Goal: Use online tool/utility: Utilize a website feature to perform a specific function

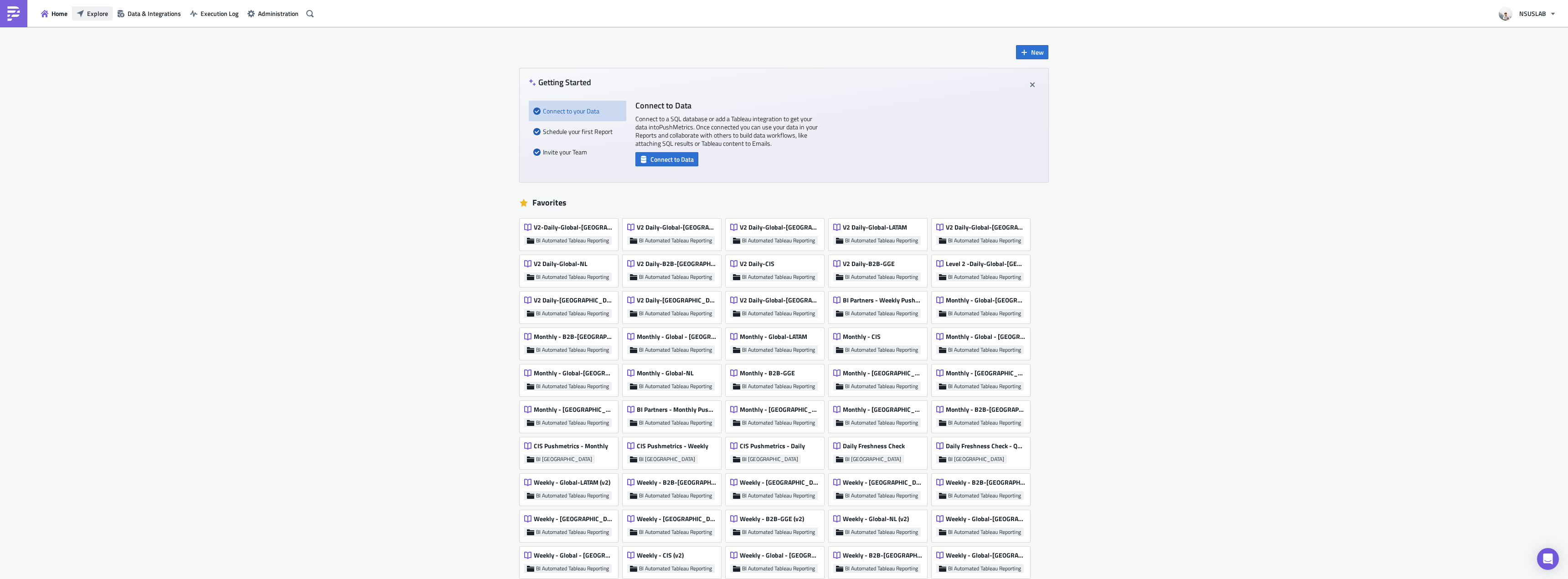
click at [105, 18] on button "Explore" at bounding box center [92, 13] width 41 height 14
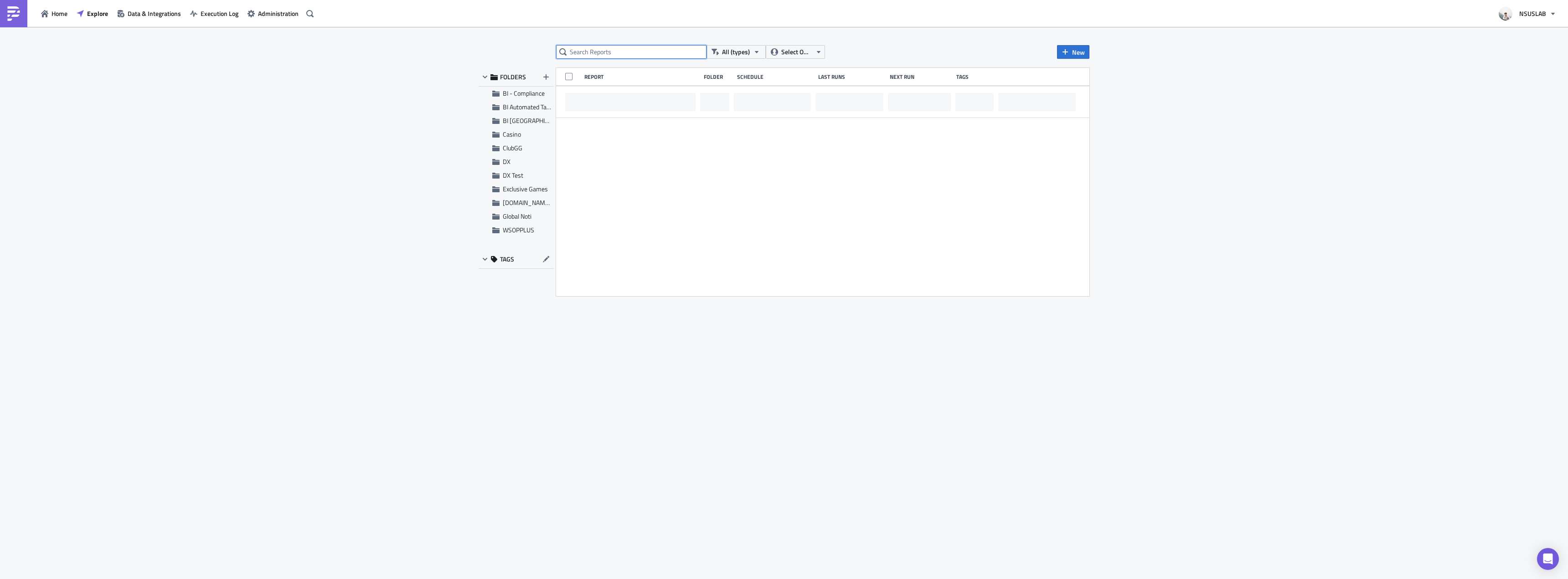
click at [677, 55] on input "text" at bounding box center [631, 52] width 150 height 13
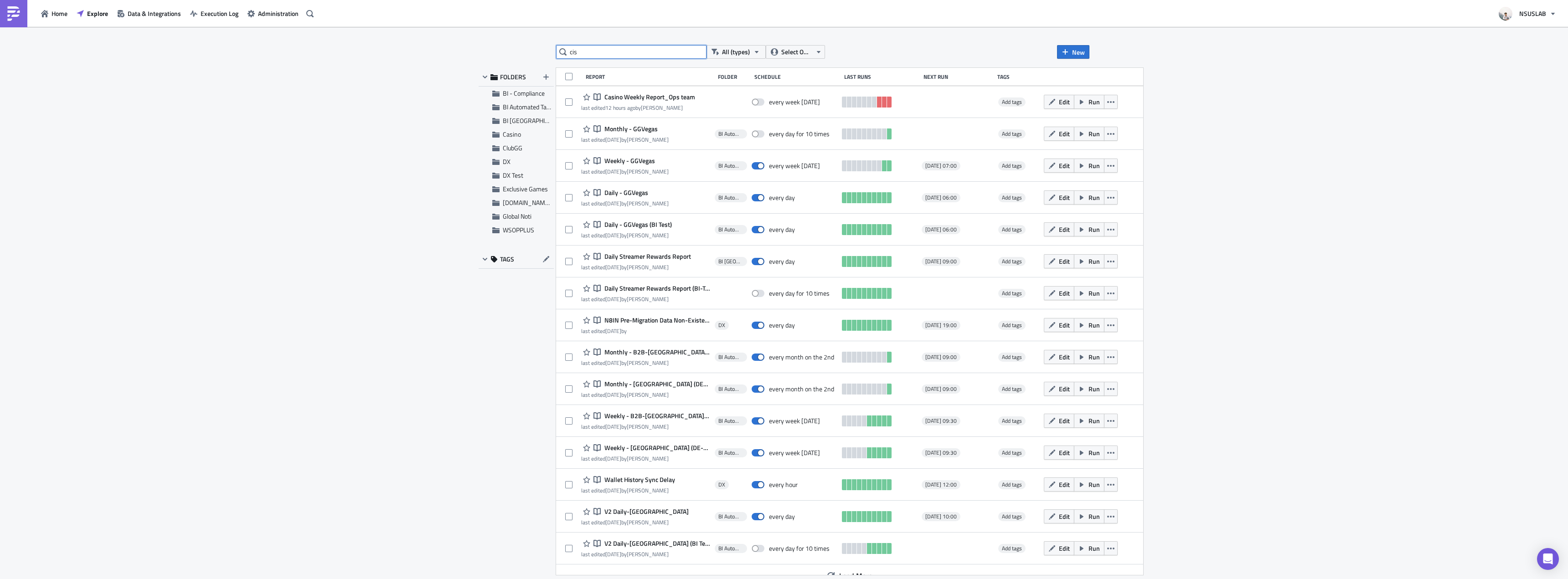
type input "cis"
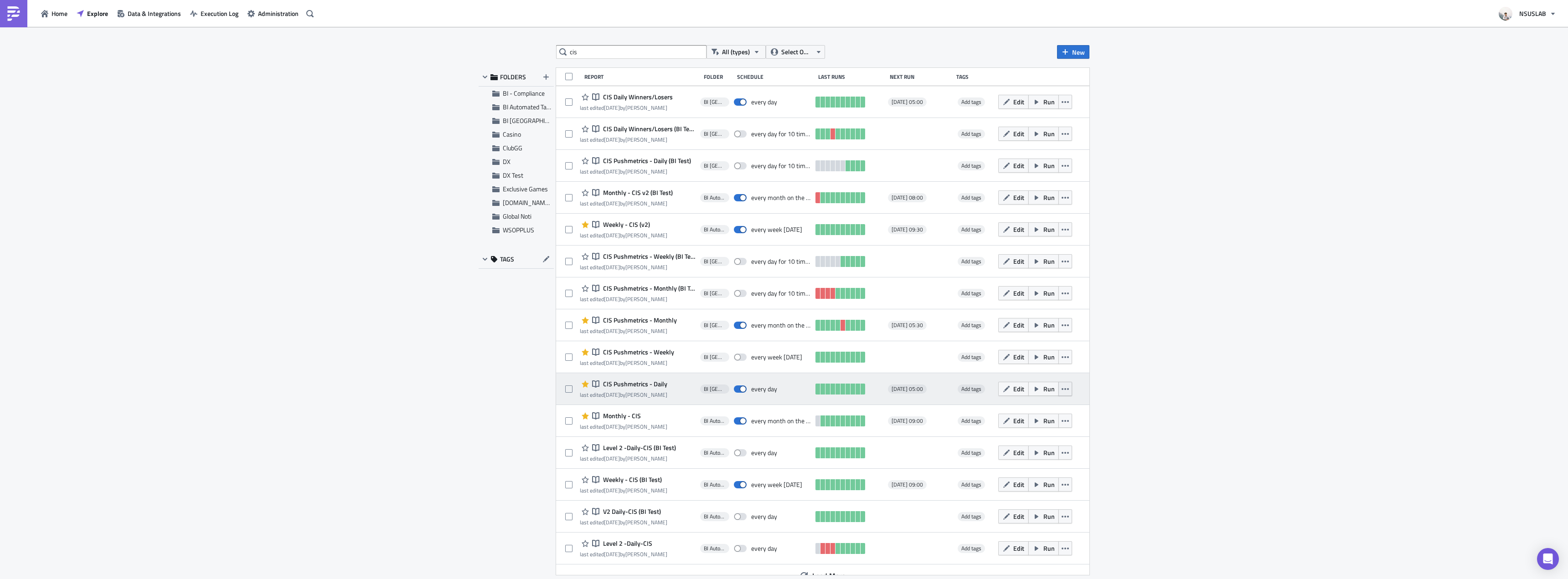
click at [1064, 386] on button "button" at bounding box center [1065, 389] width 13 height 14
click at [1055, 421] on div "Open in [GEOGRAPHIC_DATA]" at bounding box center [1020, 425] width 81 height 9
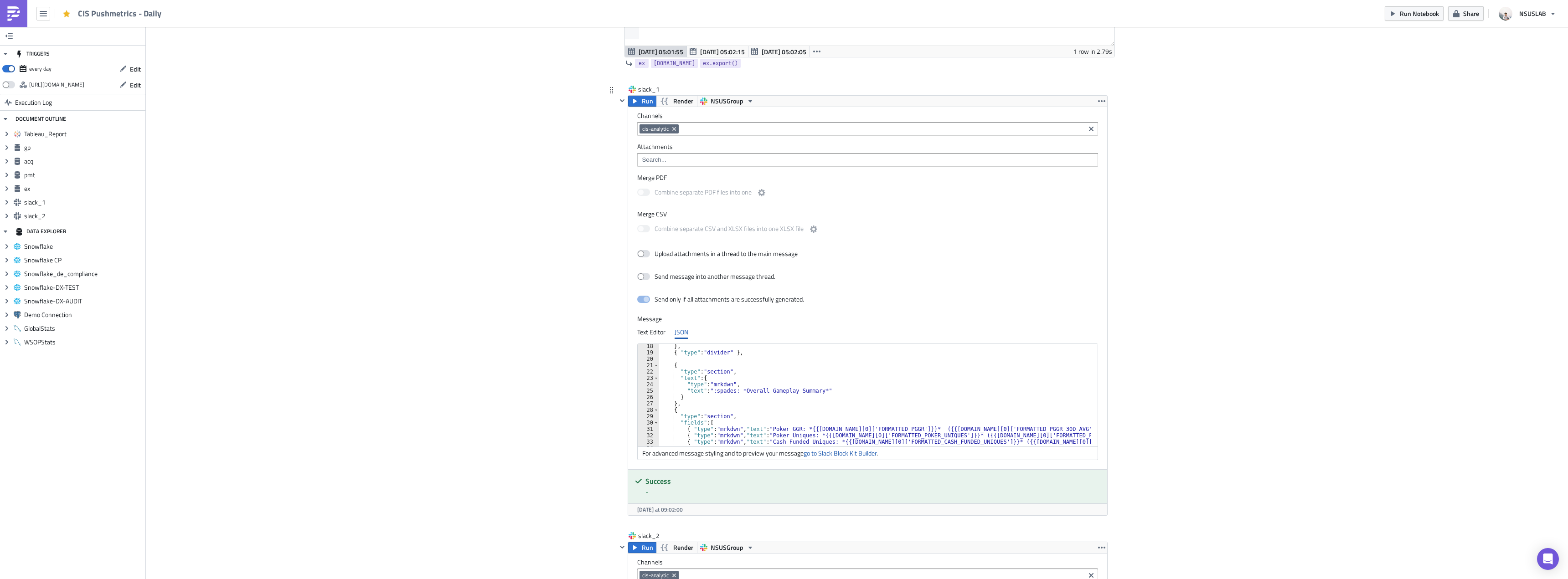
scroll to position [137, 0]
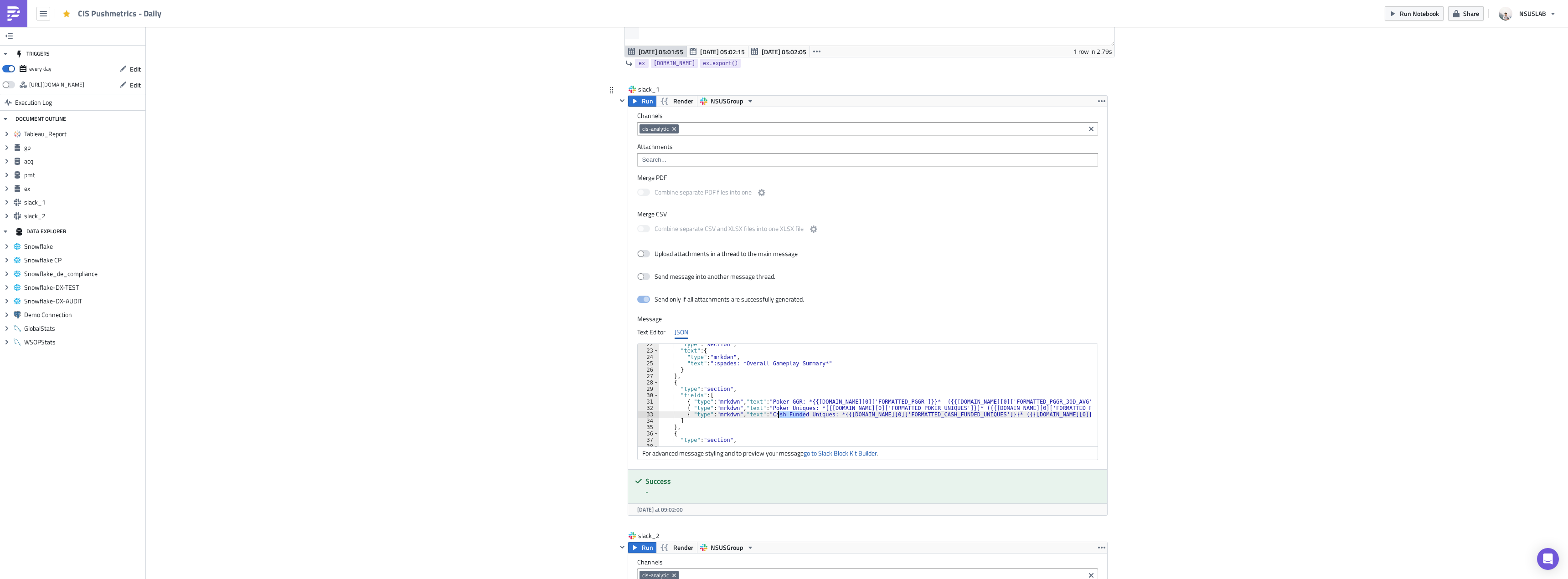
drag, startPoint x: 802, startPoint y: 417, endPoint x: 773, endPoint y: 415, distance: 29.1
click at [773, 415] on div ""type" : "section" , "text" : { "type" : "mrkdwn" , "text" : ":spades: *Overall…" at bounding box center [1420, 395] width 1522 height 108
click at [777, 414] on div ""type" : "section" , "text" : { "type" : "mrkdwn" , "text" : ":spades: *Overall…" at bounding box center [875, 395] width 432 height 102
drag, startPoint x: 768, startPoint y: 413, endPoint x: 825, endPoint y: 416, distance: 57.1
click at [825, 416] on div ""type" : "section" , "text" : { "type" : "mrkdwn" , "text" : ":spades: *Overall…" at bounding box center [1420, 395] width 1522 height 108
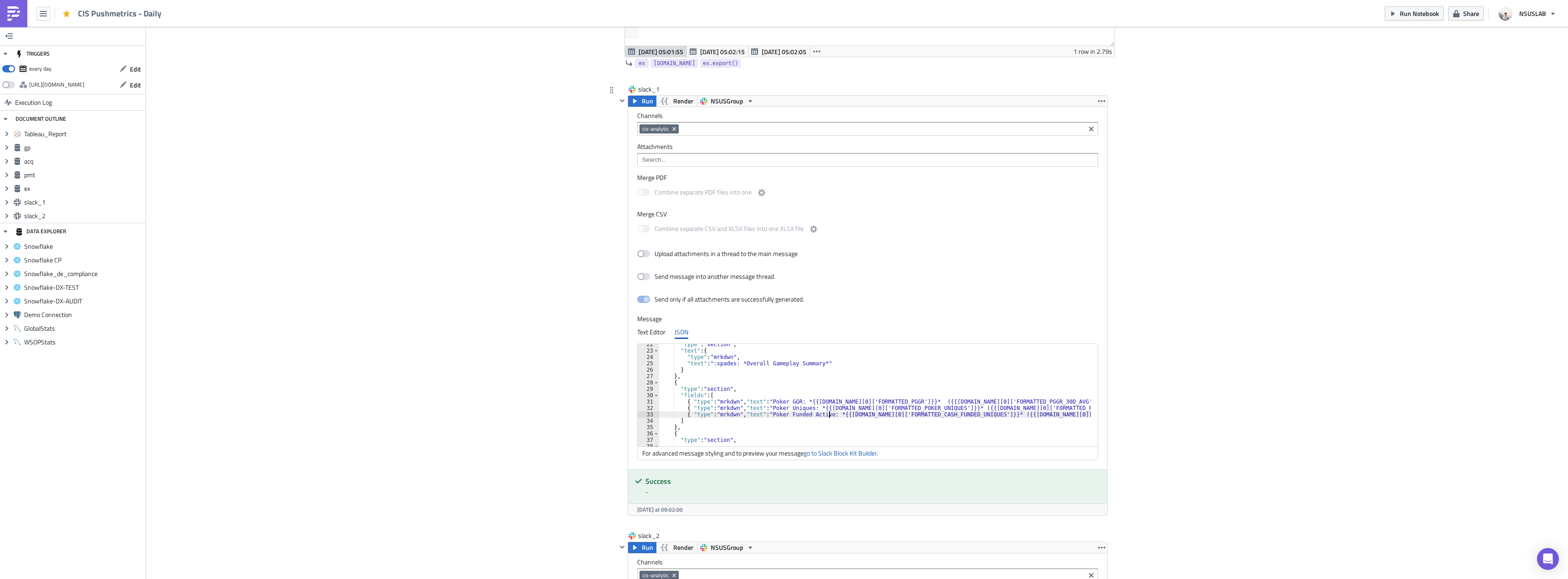
scroll to position [0, 14]
click at [910, 416] on div ""type" : "section" , "text" : { "type" : "mrkdwn" , "text" : ":spades: *Overall…" at bounding box center [1420, 395] width 1522 height 108
click at [850, 415] on div ""type" : "section" , "text" : { "type" : "mrkdwn" , "text" : ":spades: *Overall…" at bounding box center [1206, 395] width 1522 height 108
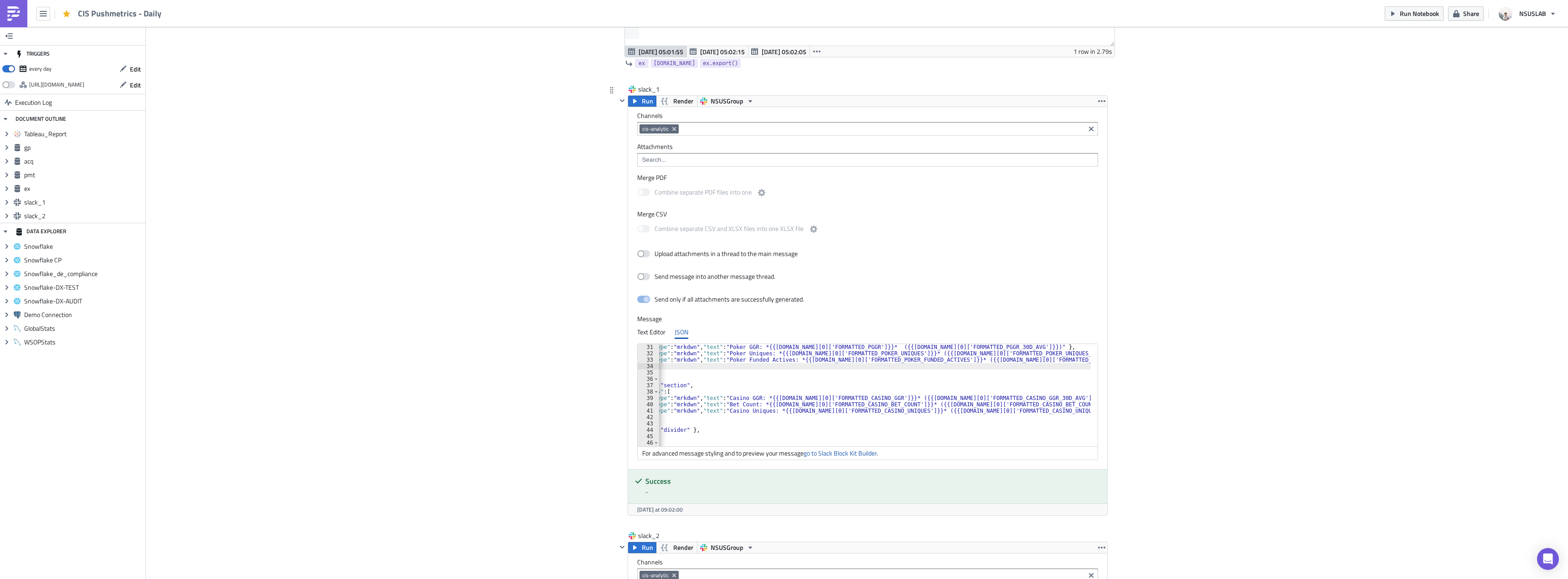
scroll to position [0, 45]
click at [1074, 410] on div "{ "type" : "mrkdwn" , "text" : "Poker GGR: *{{gp.data[0]['FORMATTED_PGGR']}}* (…" at bounding box center [1375, 398] width 1522 height 108
type textarea "{ "type": "mrkdwn", "text": "Casino Uniques: *{{gp.data[0]['FORMATTED_CASINO_UN…"
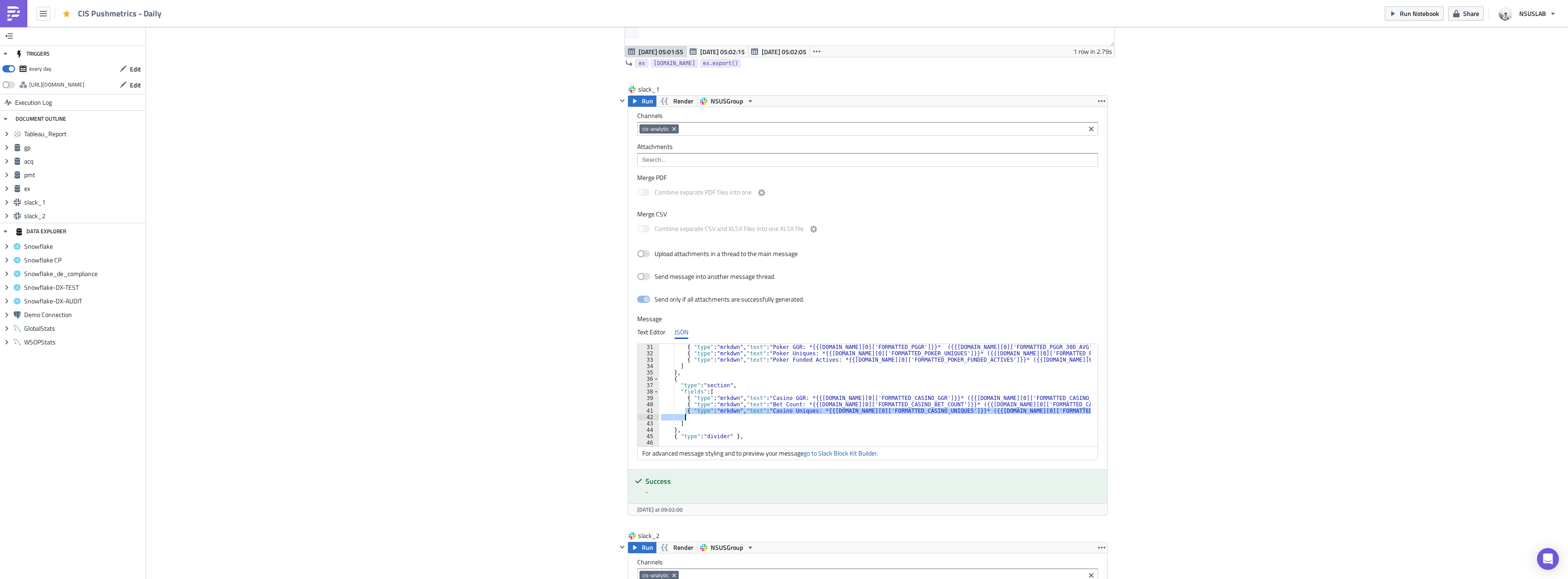
scroll to position [0, 33]
drag, startPoint x: 681, startPoint y: 411, endPoint x: 1102, endPoint y: 412, distance: 421.0
click at [1102, 412] on div "Channels cis-analytic Attachments Merge PDF Combine separate PDF files into one…" at bounding box center [867, 288] width 479 height 362
type textarea "{ "type": "mrkdwn", "text": "Casino Uniques: *{{gp.data[0]['FORMATTED_CASINO_UN…"
click at [771, 418] on div "{ "type" : "mrkdwn" , "text" : "Poker GGR: *{{gp.data[0]['FORMATTED_PGGR']}}* (…" at bounding box center [1387, 398] width 1522 height 108
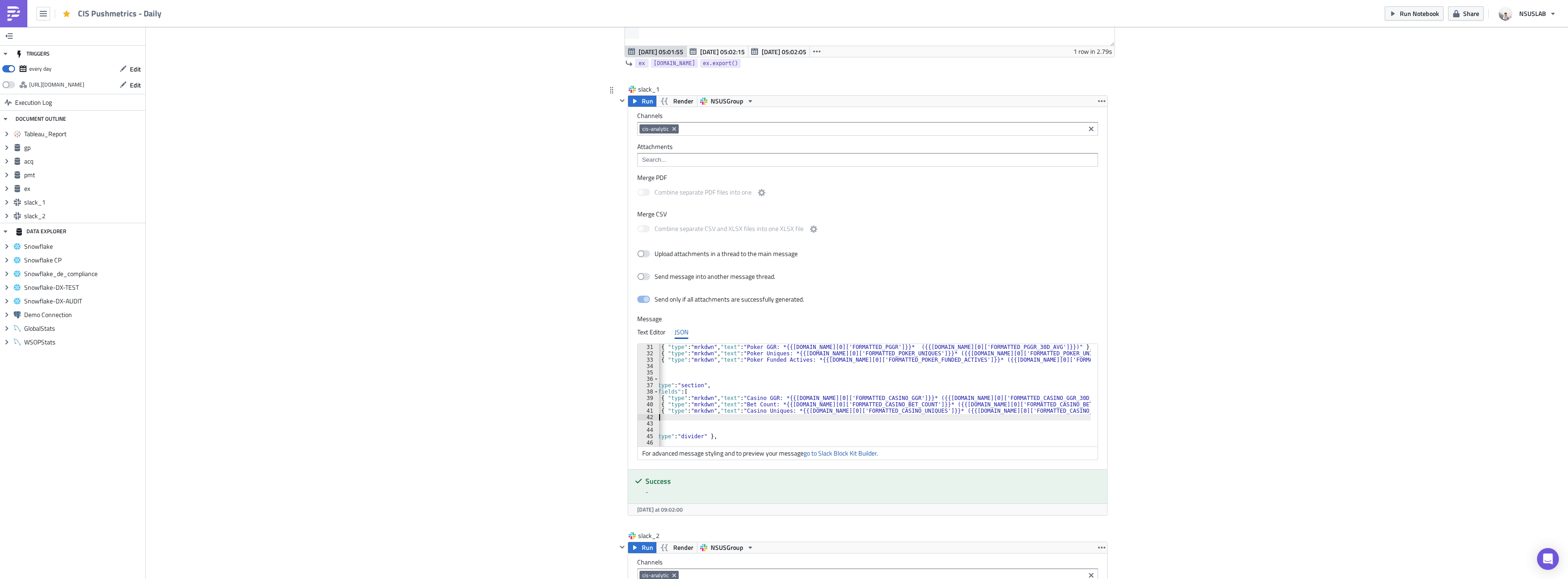
scroll to position [0, 0]
paste textarea "{ "type": "mrkdwn", "text": "Casino Uniques: *{{gp.data[0]['FORMATTED_CASINO_UN…"
click at [766, 416] on div "{ "type" : "mrkdwn" , "text" : "Poker GGR: *{{gp.data[0]['FORMATTED_PGGR']}}* (…" at bounding box center [1387, 398] width 1522 height 108
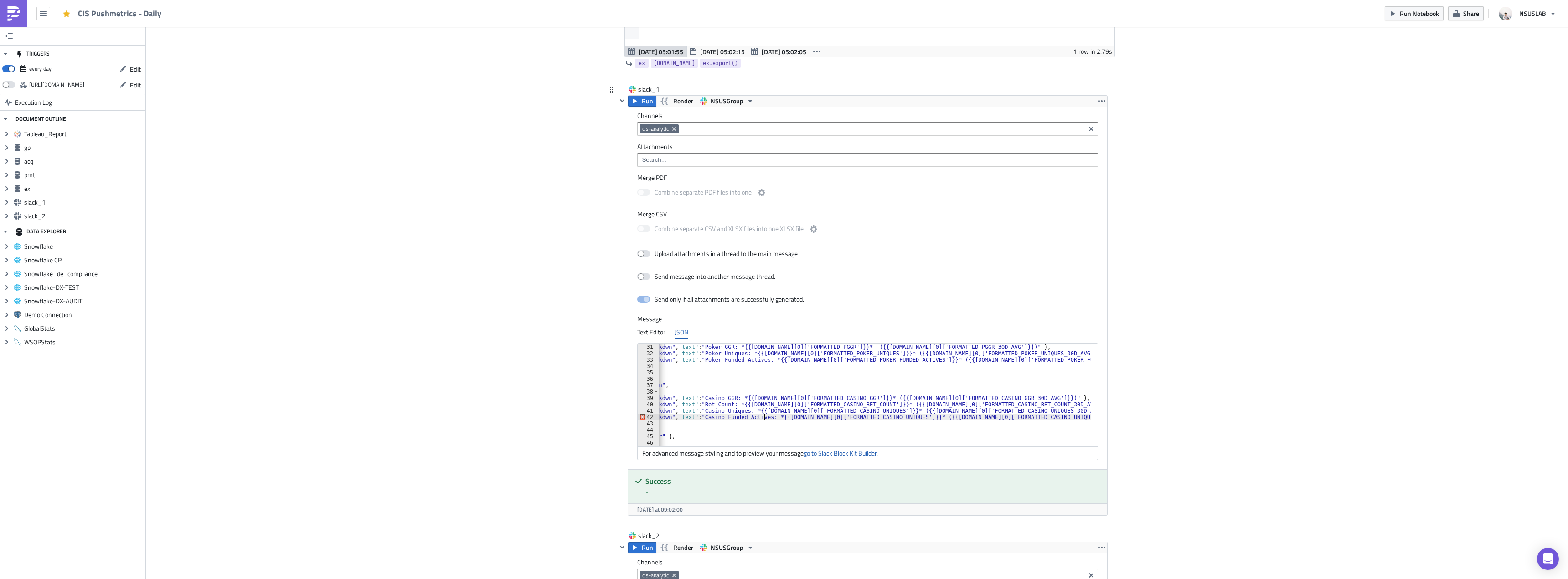
scroll to position [0, 70]
drag, startPoint x: 866, startPoint y: 417, endPoint x: 884, endPoint y: 418, distance: 18.0
click at [884, 418] on div "{ "type" : "mrkdwn" , "text" : "Poker GGR: *{{gp.data[0]['FORMATTED_PGGR']}}* (…" at bounding box center [1350, 398] width 1522 height 108
drag, startPoint x: 921, startPoint y: 417, endPoint x: 943, endPoint y: 417, distance: 22.0
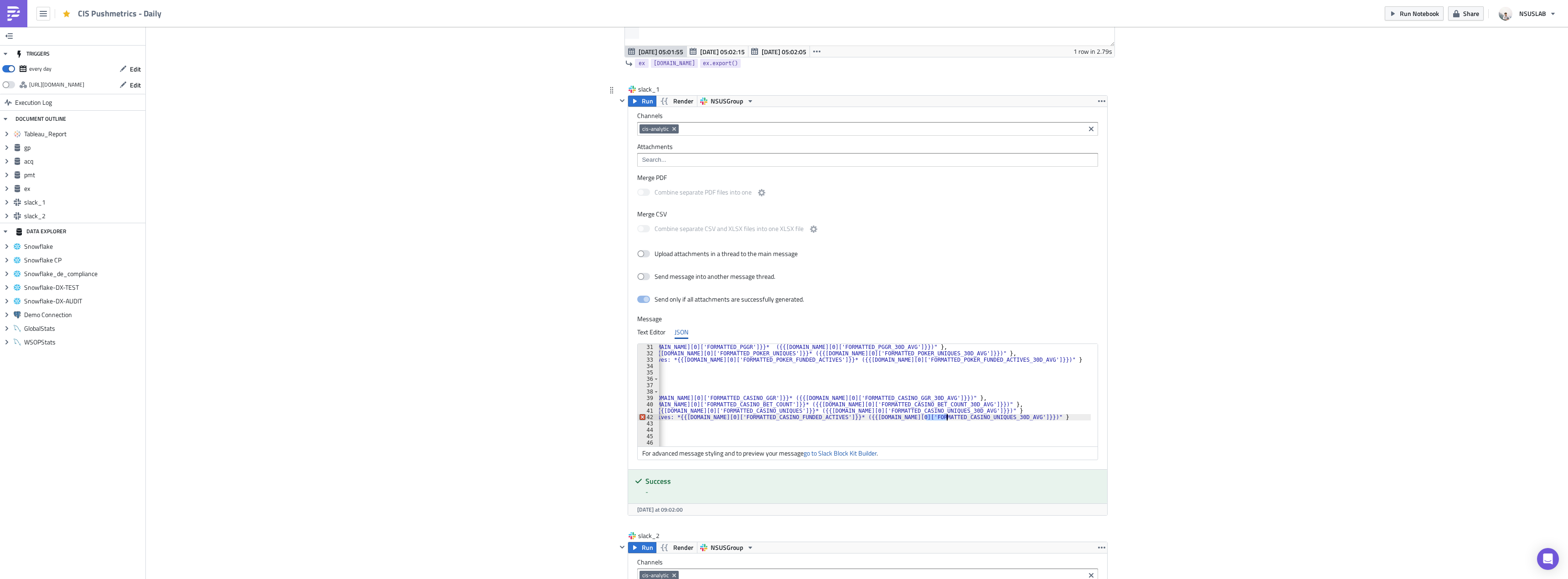
click at [943, 417] on div "{ "type" : "mrkdwn" , "text" : "Poker GGR: *{{gp.data[0]['FORMATTED_PGGR']}}* (…" at bounding box center [1248, 398] width 1522 height 108
click at [943, 417] on div "{ "type" : "mrkdwn" , "text" : "Poker GGR: *{{gp.data[0]['FORMATTED_PGGR']}}* (…" at bounding box center [875, 395] width 432 height 102
drag, startPoint x: 919, startPoint y: 417, endPoint x: 941, endPoint y: 418, distance: 22.0
click at [941, 418] on div "{ "type" : "mrkdwn" , "text" : "Poker GGR: *{{gp.data[0]['FORMATTED_PGGR']}}* (…" at bounding box center [1248, 398] width 1522 height 108
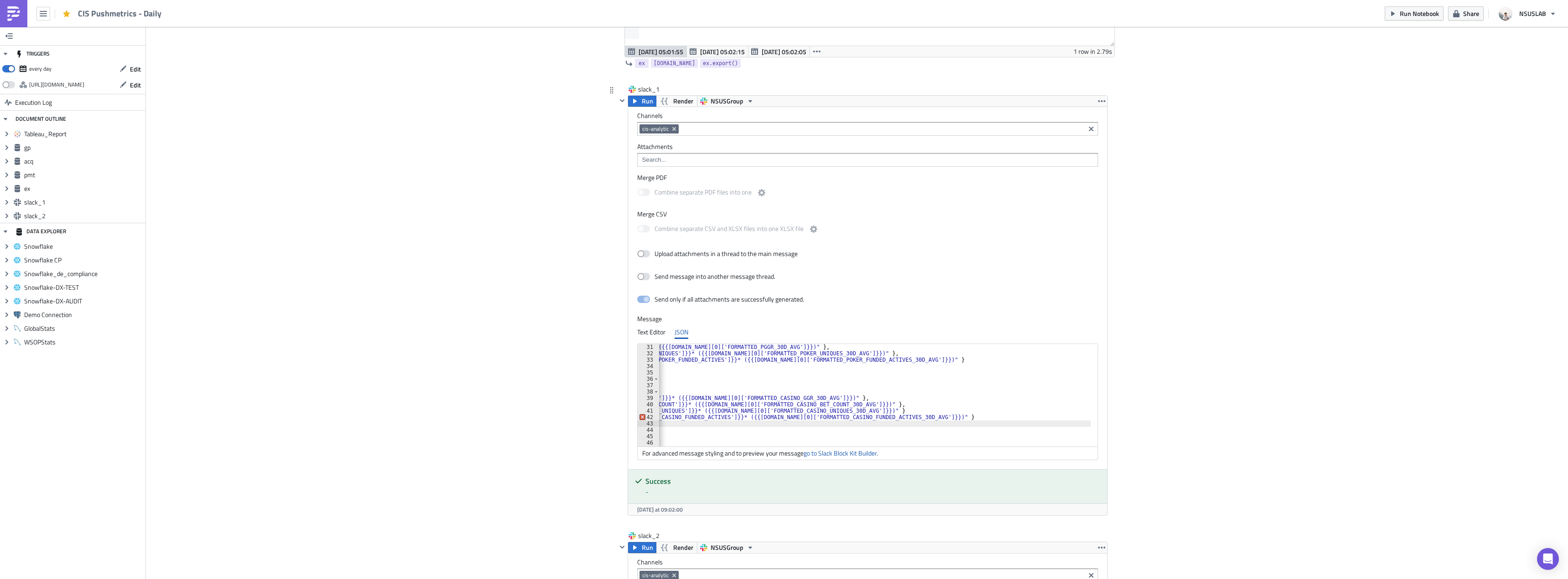
click at [847, 409] on div "{ "type" : "mrkdwn" , "text" : "Poker GGR: *{{gp.data[0]['FORMATTED_PGGR']}}* (…" at bounding box center [1131, 398] width 1522 height 108
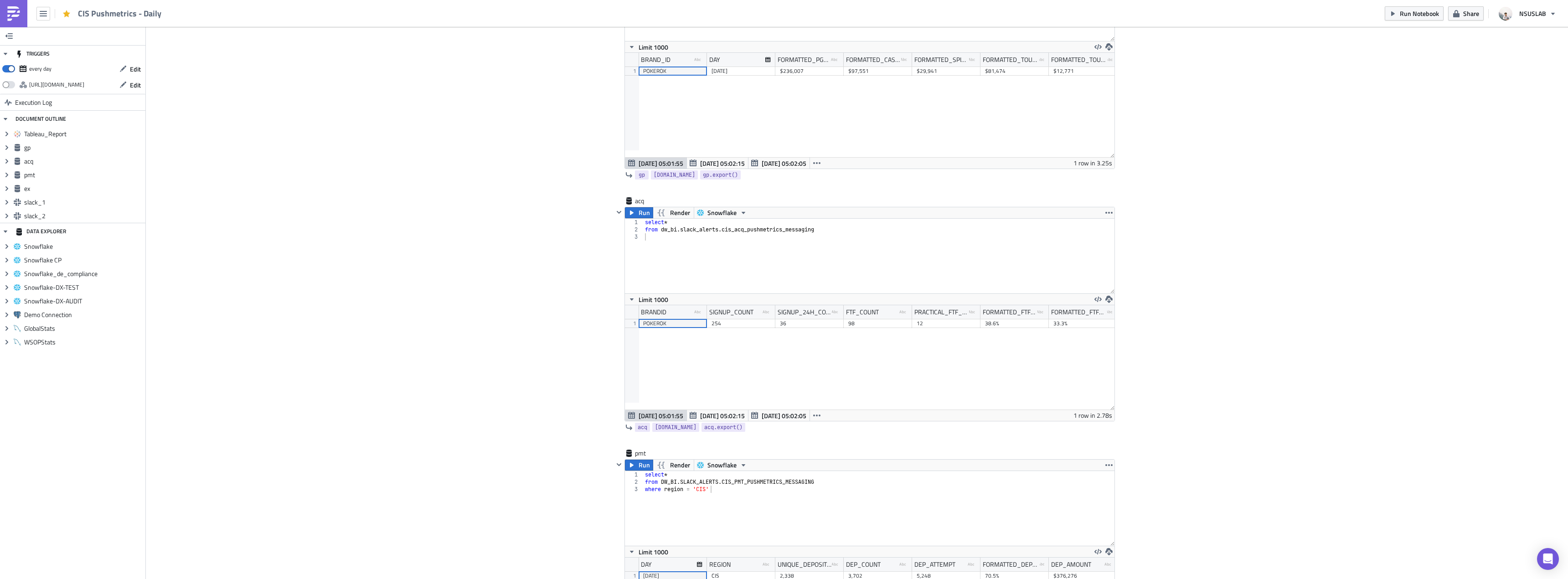
scroll to position [395, 0]
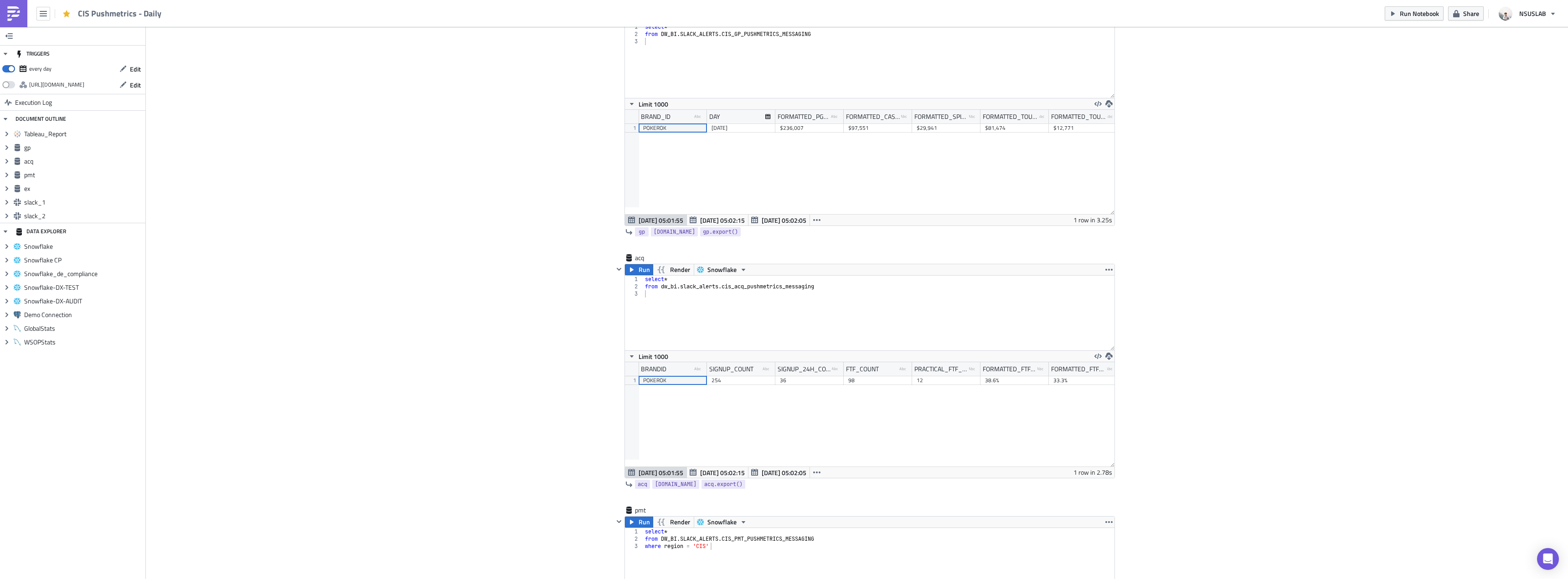
type textarea "{ "type": "mrkdwn", "text": "Casino Uniques: *{{gp.data[0]['FORMATTED_CASINO_UN…"
